Goal: Task Accomplishment & Management: Complete application form

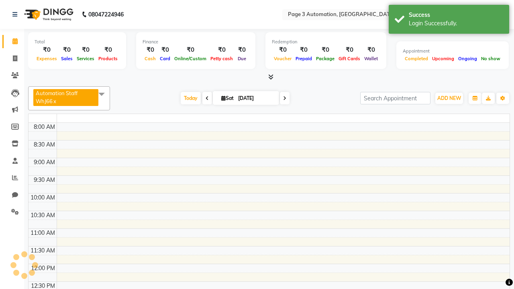
select select "en"
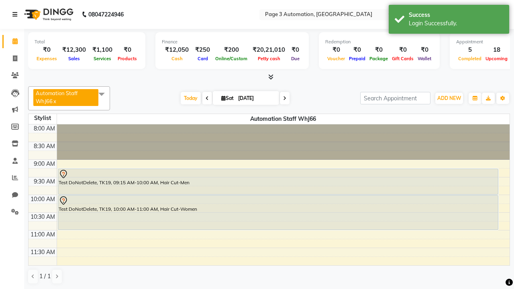
click at [16, 14] on icon at bounding box center [14, 15] width 5 height 6
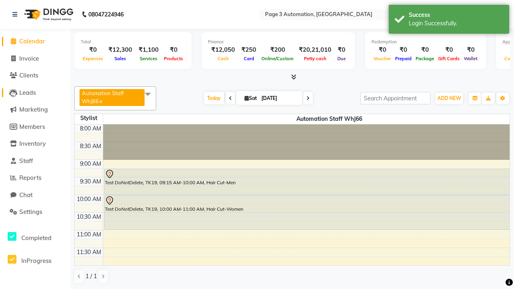
click at [35, 92] on span "Leads" at bounding box center [27, 93] width 16 height 8
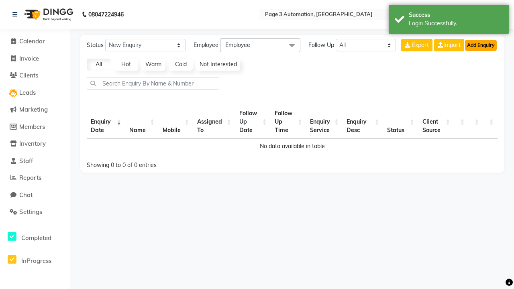
click at [480, 45] on button "Add Enquiry" at bounding box center [481, 45] width 32 height 11
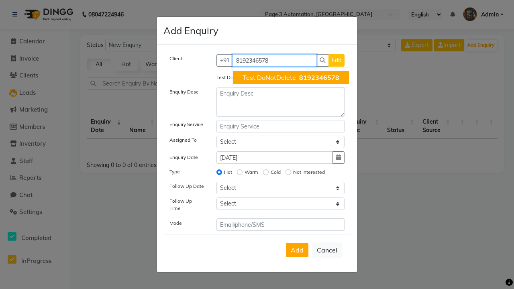
click at [290, 77] on span "Test DoNotDelete" at bounding box center [268, 77] width 53 height 8
type input "8192346578"
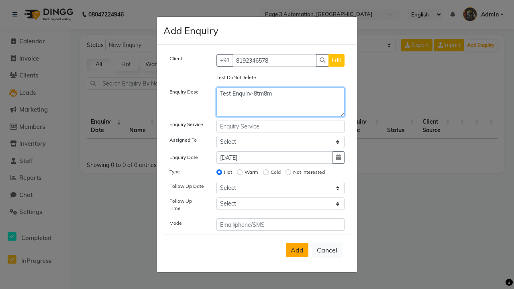
type textarea "Test Enquiry-8tm8m"
click at [297, 250] on span "Add" at bounding box center [296, 250] width 13 height 8
select select
radio input "false"
select select
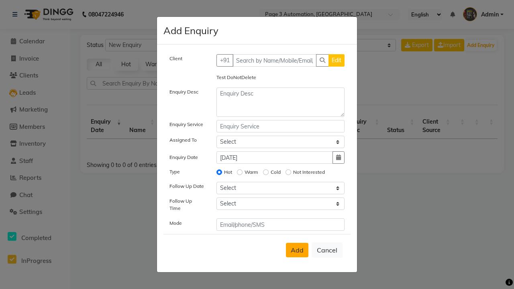
select select
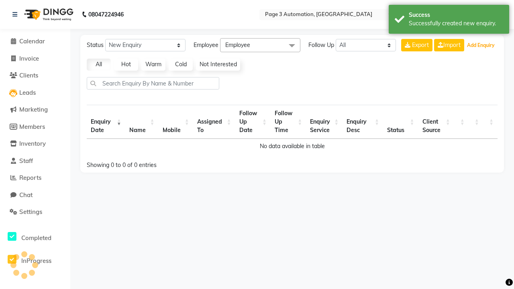
select select "10"
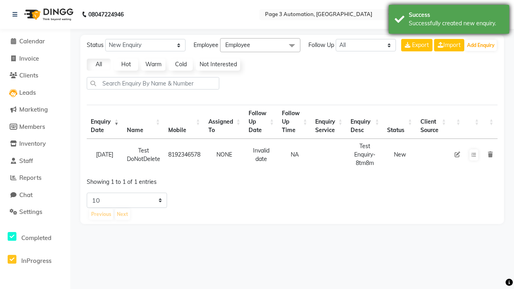
click at [449, 20] on div "Successfully created new enquiry." at bounding box center [455, 23] width 94 height 8
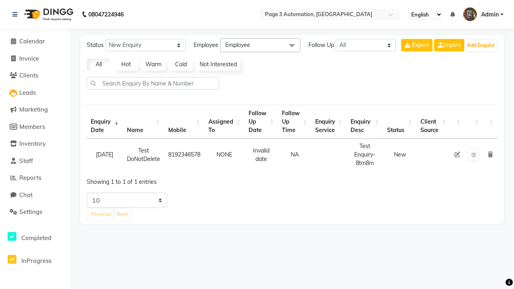
click at [490, 154] on icon at bounding box center [489, 155] width 5 height 6
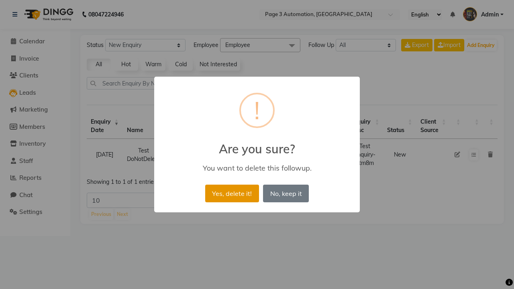
click at [232, 193] on button "Yes, delete it!" at bounding box center [232, 194] width 54 height 18
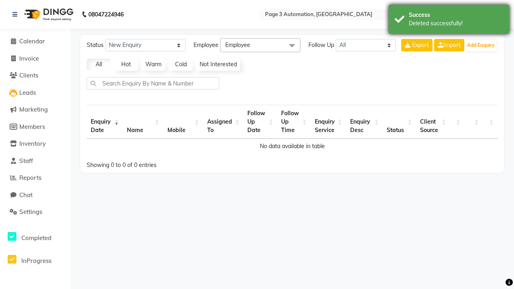
click at [449, 20] on div "Deleted successfully!" at bounding box center [455, 23] width 94 height 8
click at [483, 14] on span "Admin" at bounding box center [490, 14] width 18 height 8
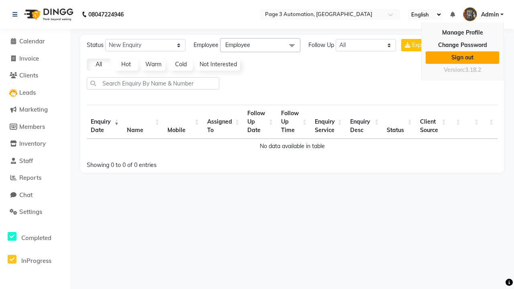
click at [462, 57] on link "Sign out" at bounding box center [461, 57] width 73 height 12
